Goal: Information Seeking & Learning: Learn about a topic

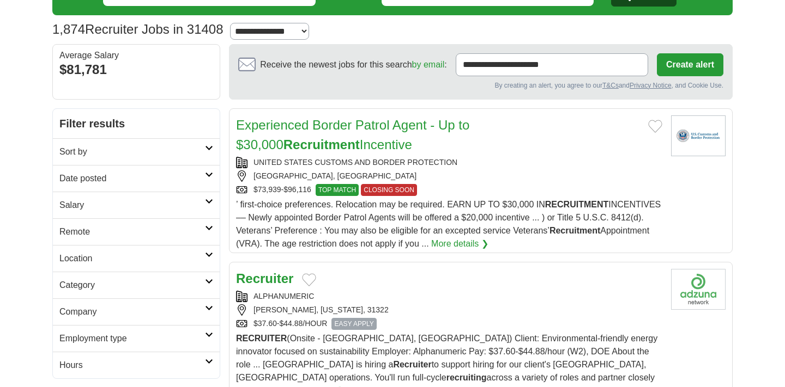
scroll to position [68, 0]
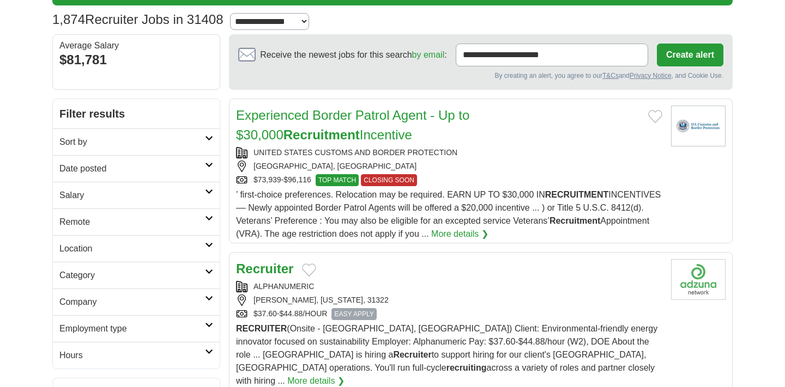
click at [205, 244] on icon at bounding box center [209, 244] width 8 height 5
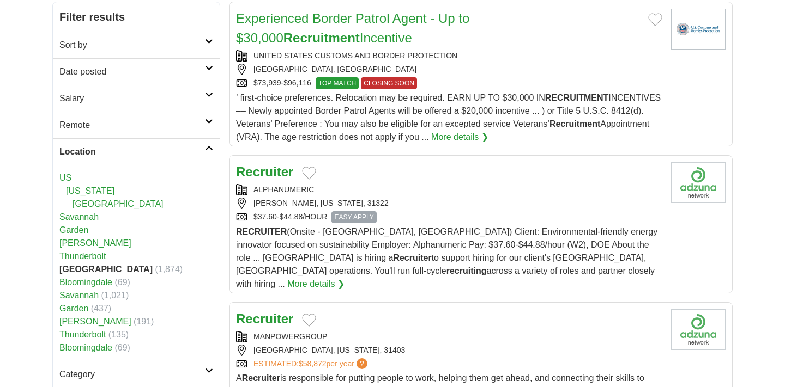
scroll to position [163, 0]
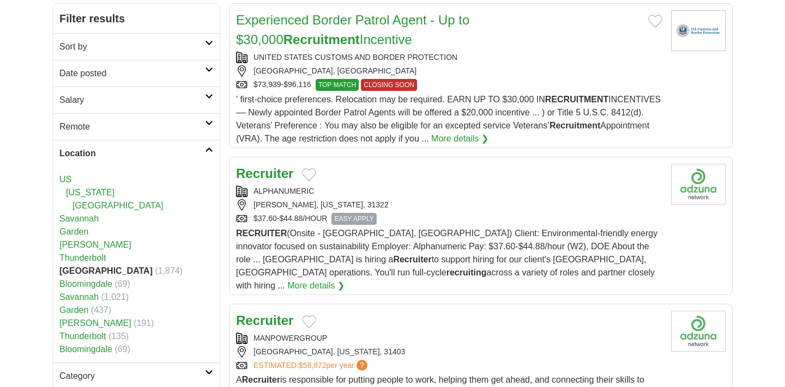
click at [213, 144] on link "Location" at bounding box center [136, 153] width 167 height 27
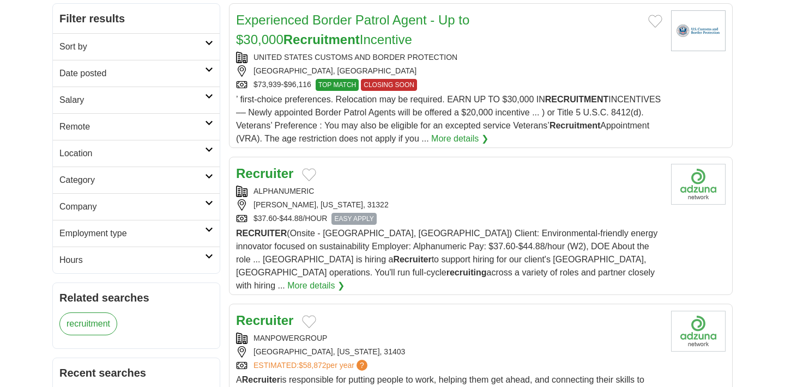
click at [209, 174] on icon at bounding box center [209, 176] width 8 height 5
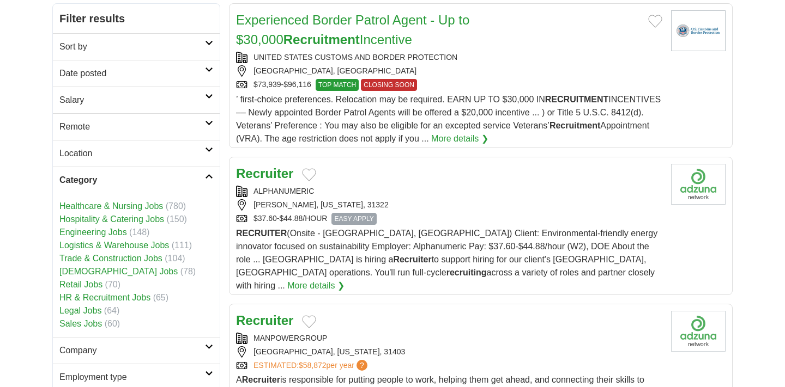
click at [209, 174] on icon at bounding box center [209, 176] width 8 height 5
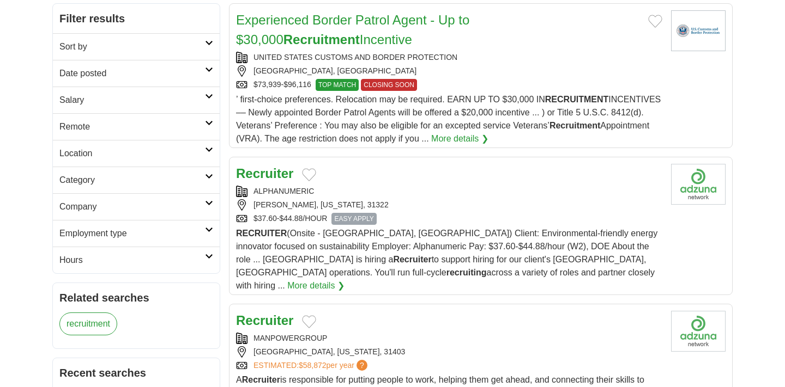
click at [208, 232] on link "Employment type" at bounding box center [136, 233] width 167 height 27
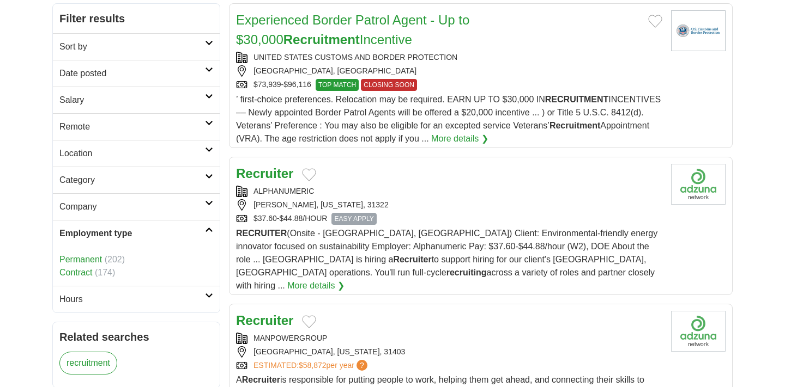
click at [208, 232] on link "Employment type" at bounding box center [136, 233] width 167 height 27
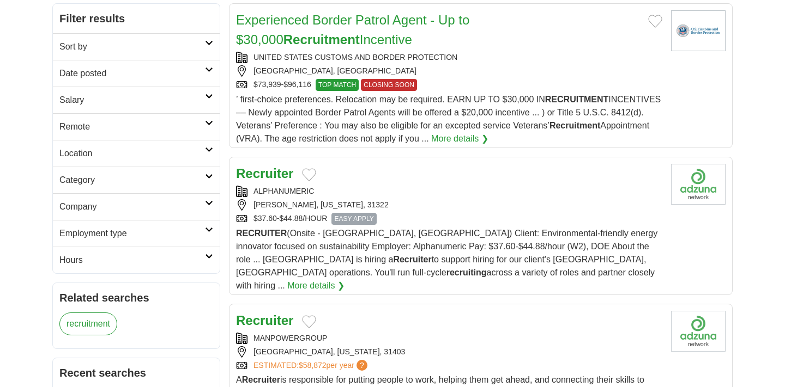
click at [209, 260] on link "Hours" at bounding box center [136, 260] width 167 height 27
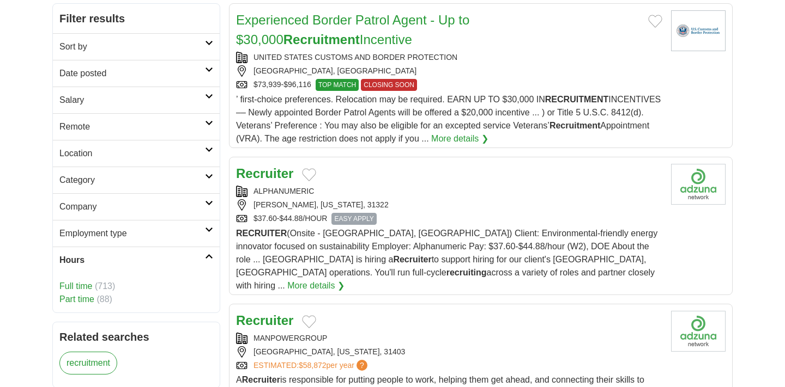
click at [209, 258] on icon at bounding box center [209, 256] width 8 height 5
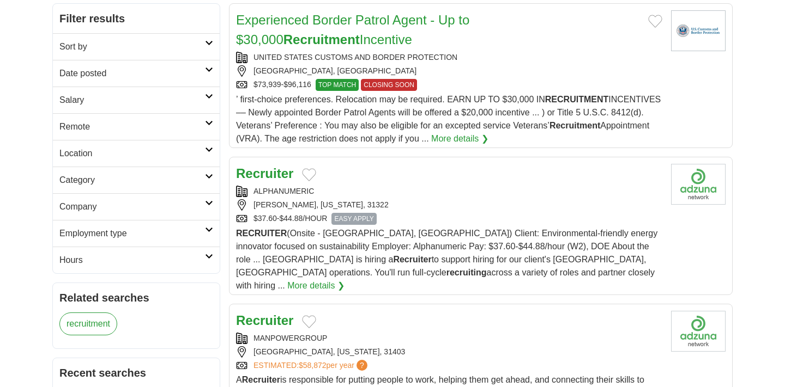
click at [210, 176] on icon at bounding box center [209, 176] width 8 height 5
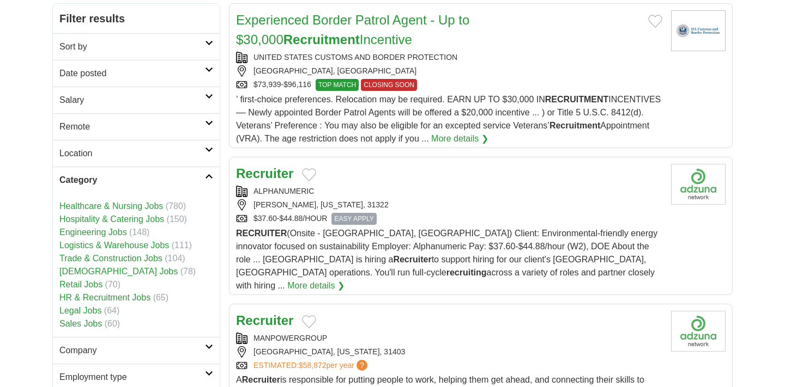
click at [210, 176] on icon at bounding box center [209, 176] width 8 height 5
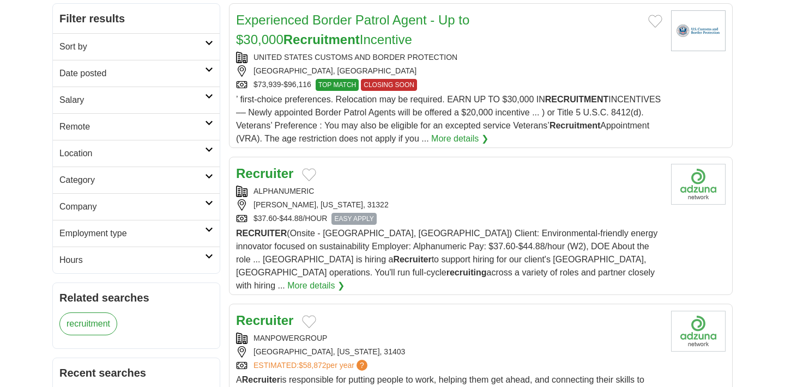
click at [209, 46] on link "Sort by" at bounding box center [136, 46] width 167 height 27
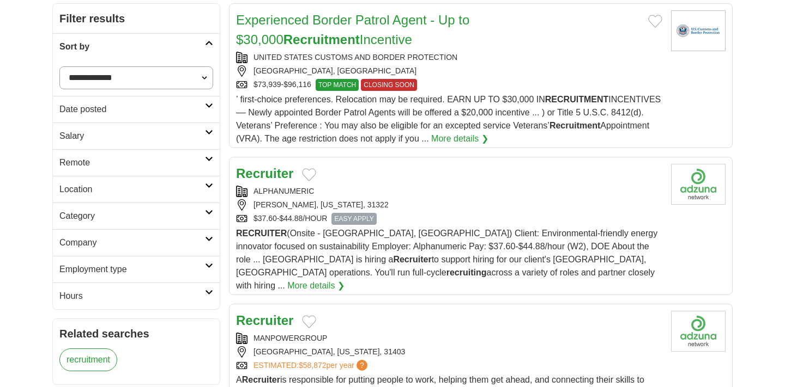
click at [179, 76] on select "**********" at bounding box center [136, 77] width 154 height 23
select select "**********"
click at [59, 66] on select "**********" at bounding box center [136, 77] width 154 height 23
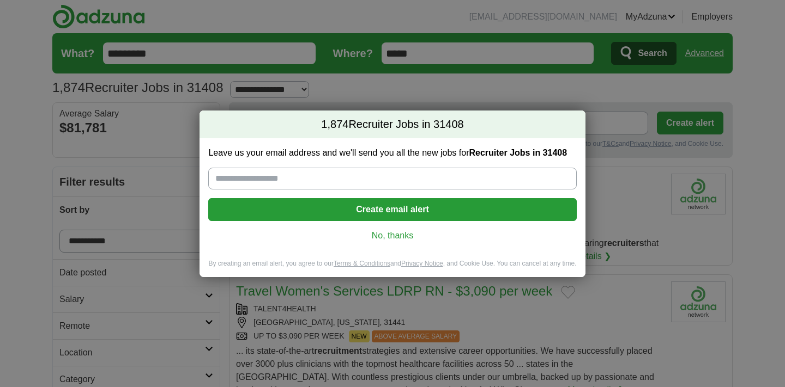
click at [397, 234] on link "No, thanks" at bounding box center [392, 236] width 350 height 12
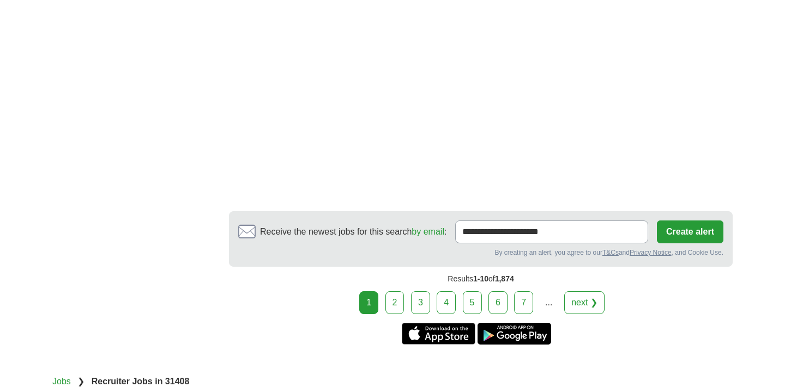
scroll to position [1903, 0]
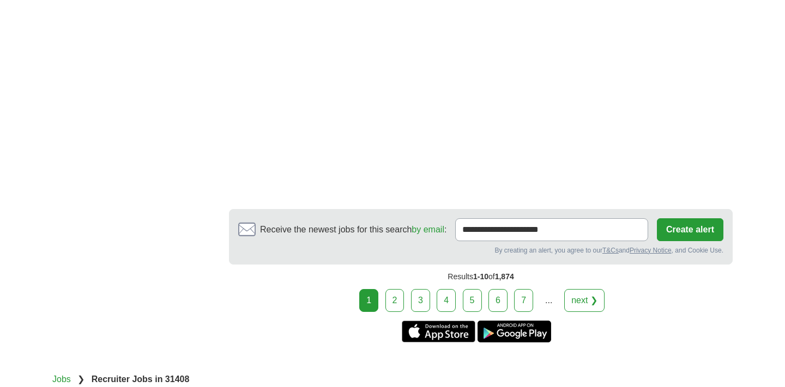
click at [399, 289] on link "2" at bounding box center [394, 300] width 19 height 23
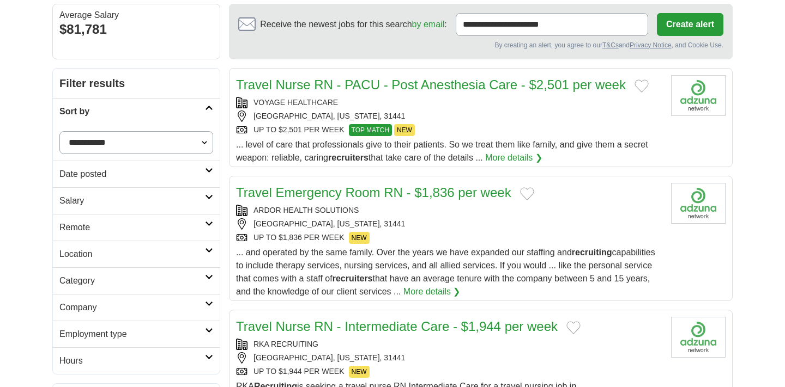
scroll to position [164, 0]
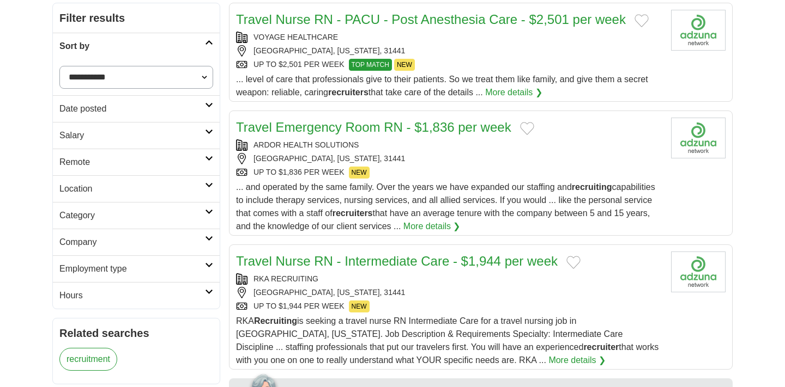
click at [209, 215] on link "Category" at bounding box center [136, 215] width 167 height 27
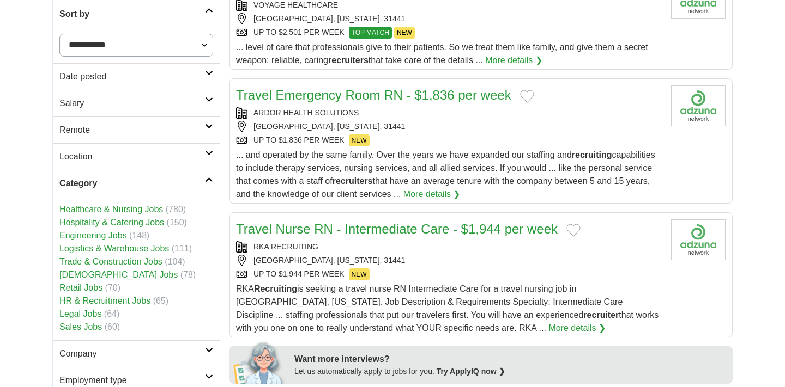
scroll to position [204, 0]
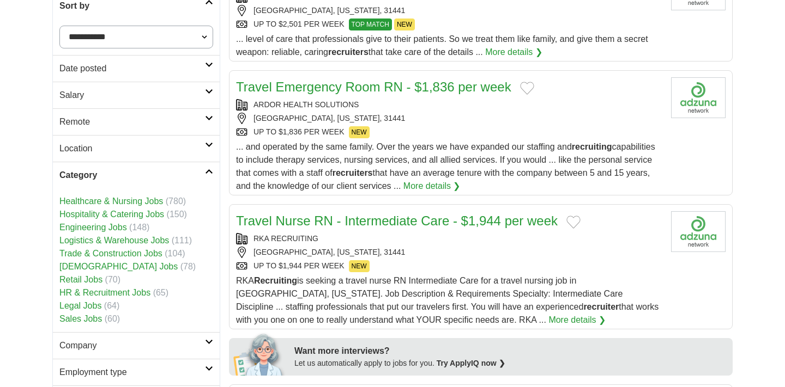
click at [113, 295] on link "HR & Recruitment Jobs" at bounding box center [104, 292] width 91 height 9
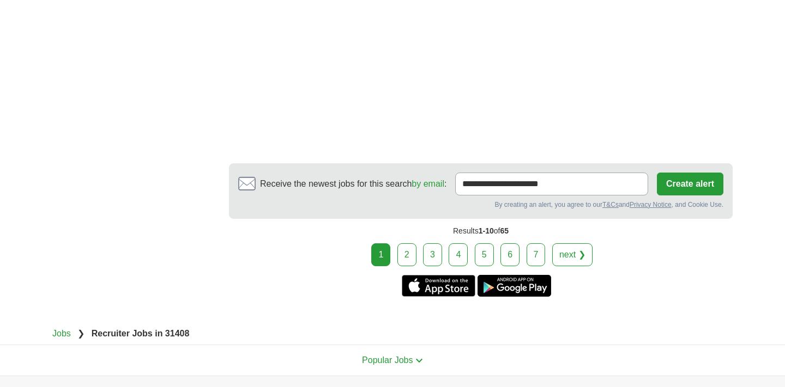
scroll to position [1808, 0]
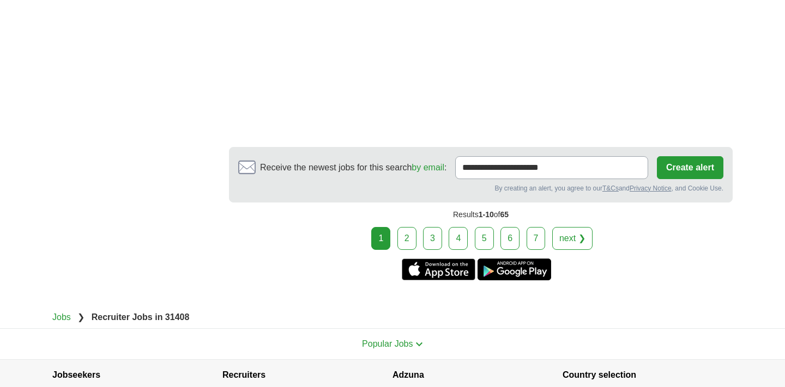
click at [415, 227] on link "2" at bounding box center [406, 238] width 19 height 23
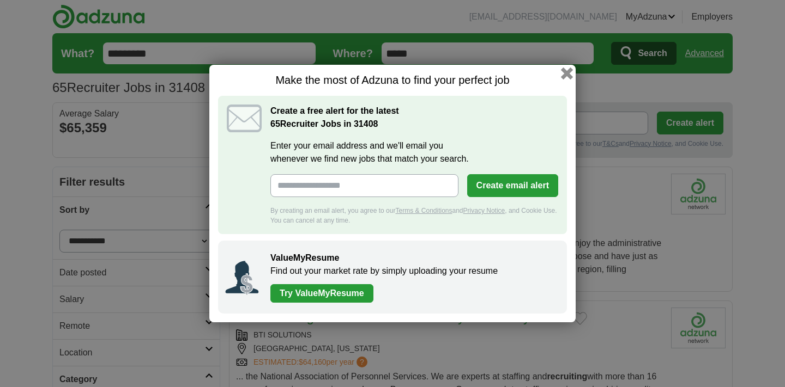
click at [564, 77] on button "button" at bounding box center [567, 74] width 12 height 12
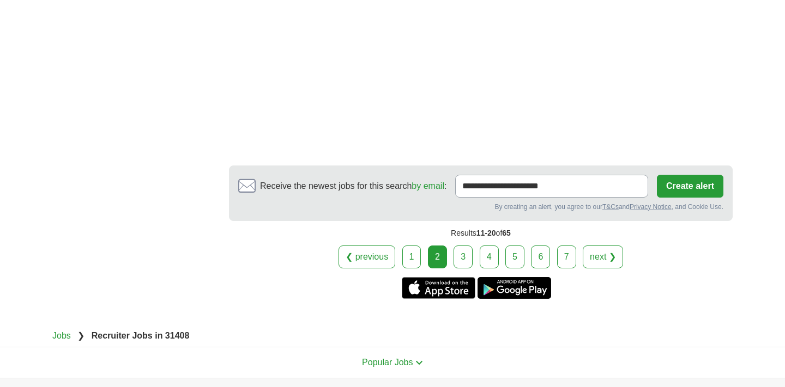
scroll to position [1948, 0]
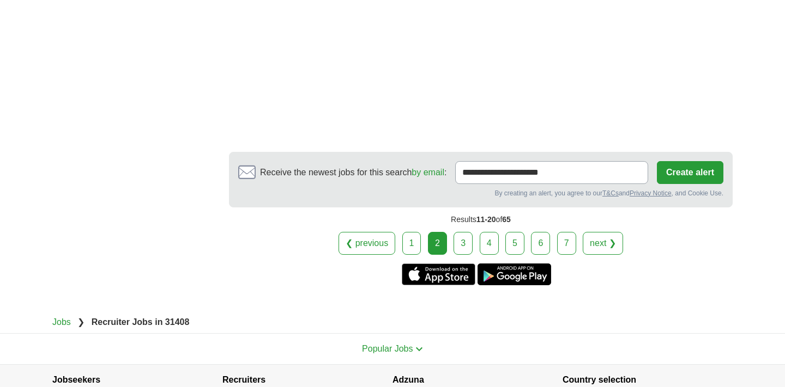
click at [468, 236] on link "3" at bounding box center [462, 243] width 19 height 23
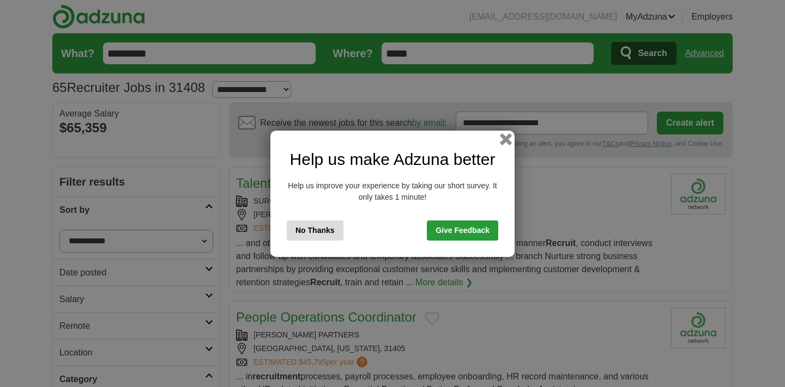
click at [508, 142] on button "button" at bounding box center [506, 139] width 12 height 12
